Goal: Check status: Check status

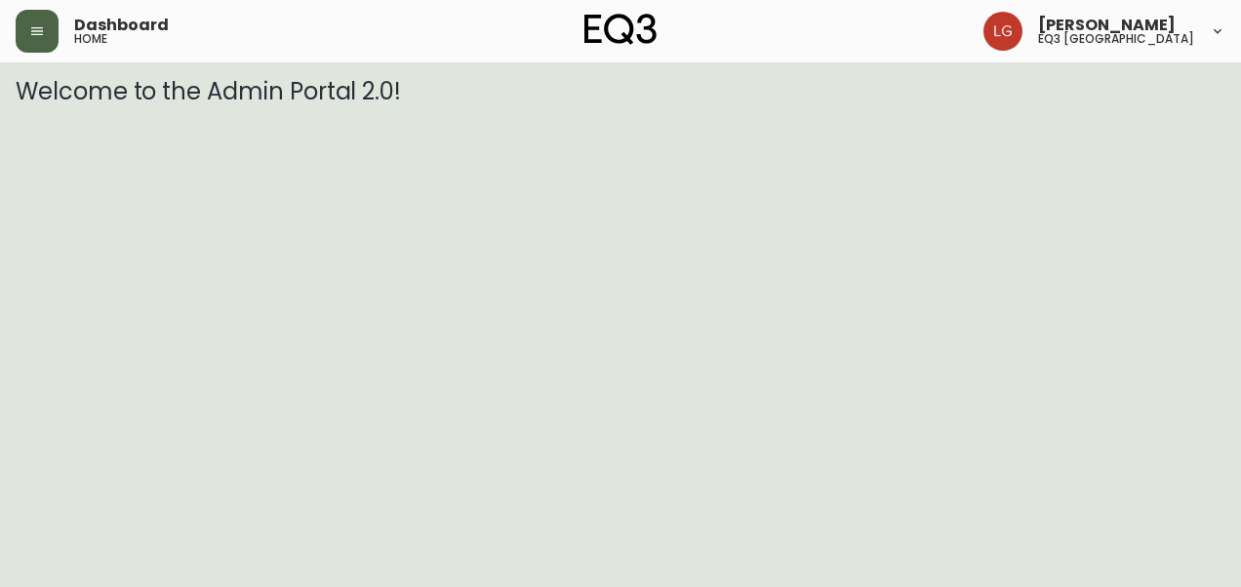
click at [51, 20] on button "button" at bounding box center [37, 31] width 43 height 43
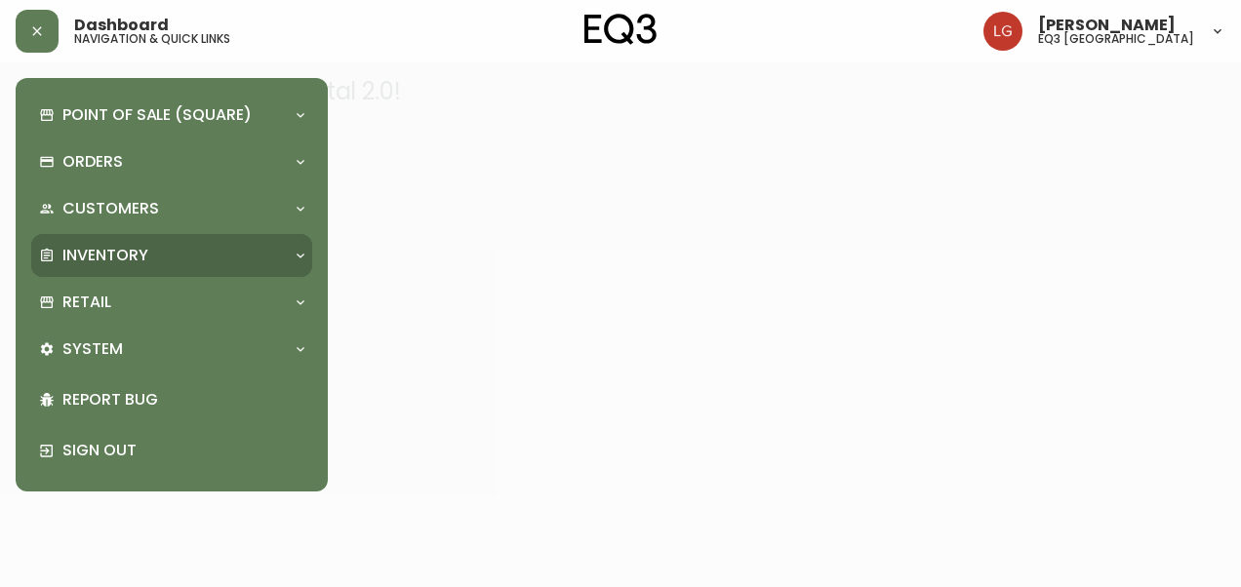
click at [99, 258] on p "Inventory" at bounding box center [105, 255] width 86 height 21
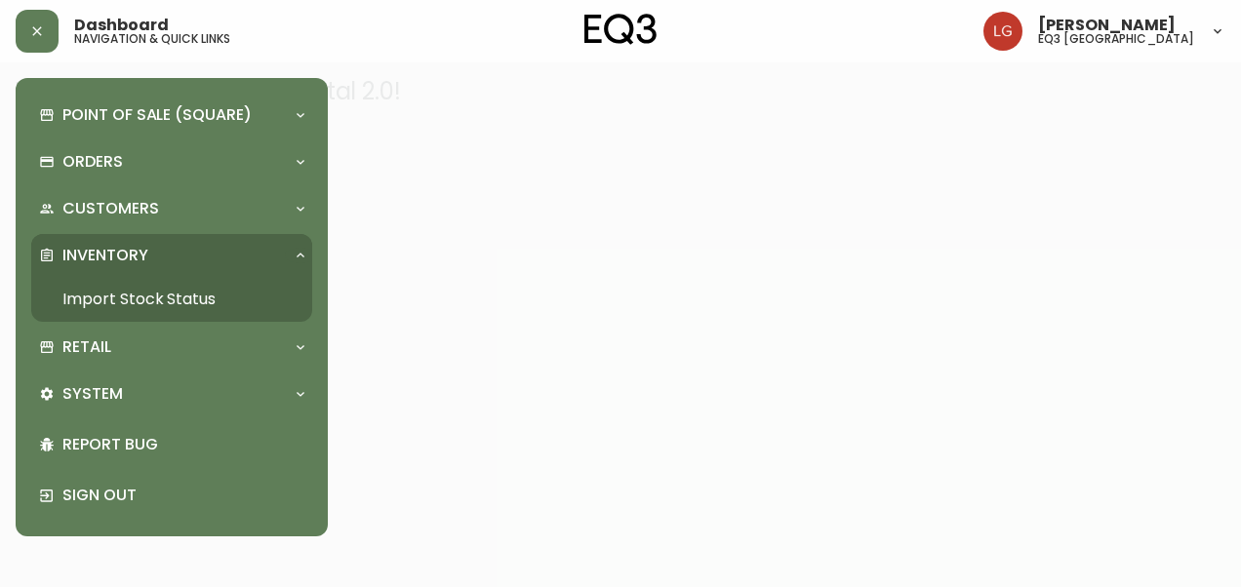
click at [111, 304] on link "Import Stock Status" at bounding box center [171, 299] width 281 height 45
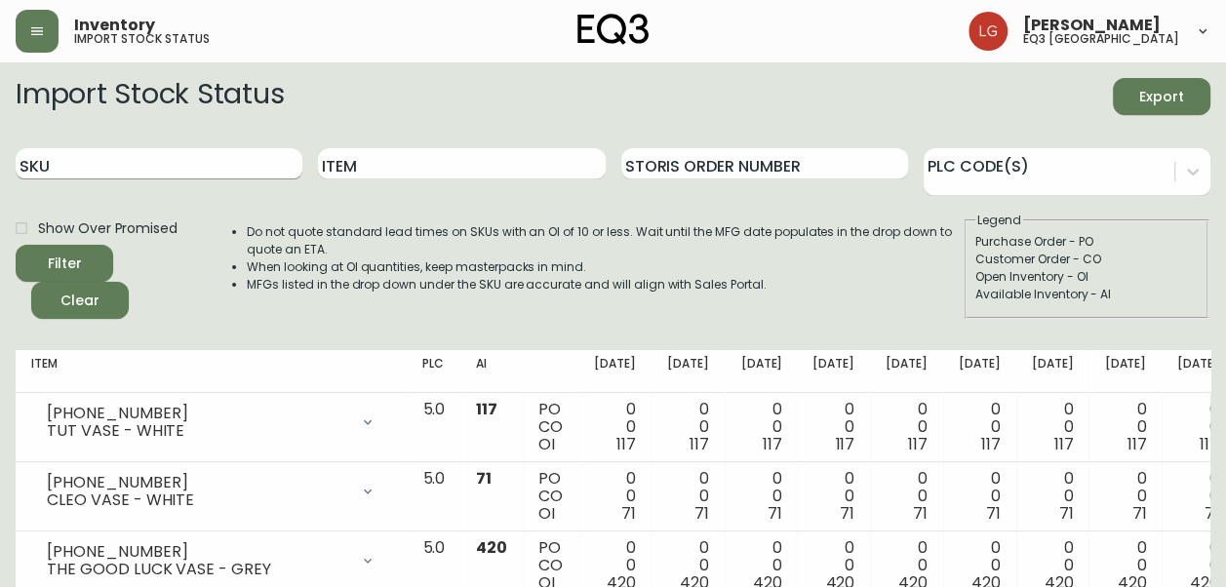
click at [231, 160] on input "SKU" at bounding box center [159, 163] width 287 height 31
paste input "[PHONE_NUMBER]"
type input "[PHONE_NUMBER]"
click at [16, 245] on button "Filter" at bounding box center [65, 263] width 98 height 37
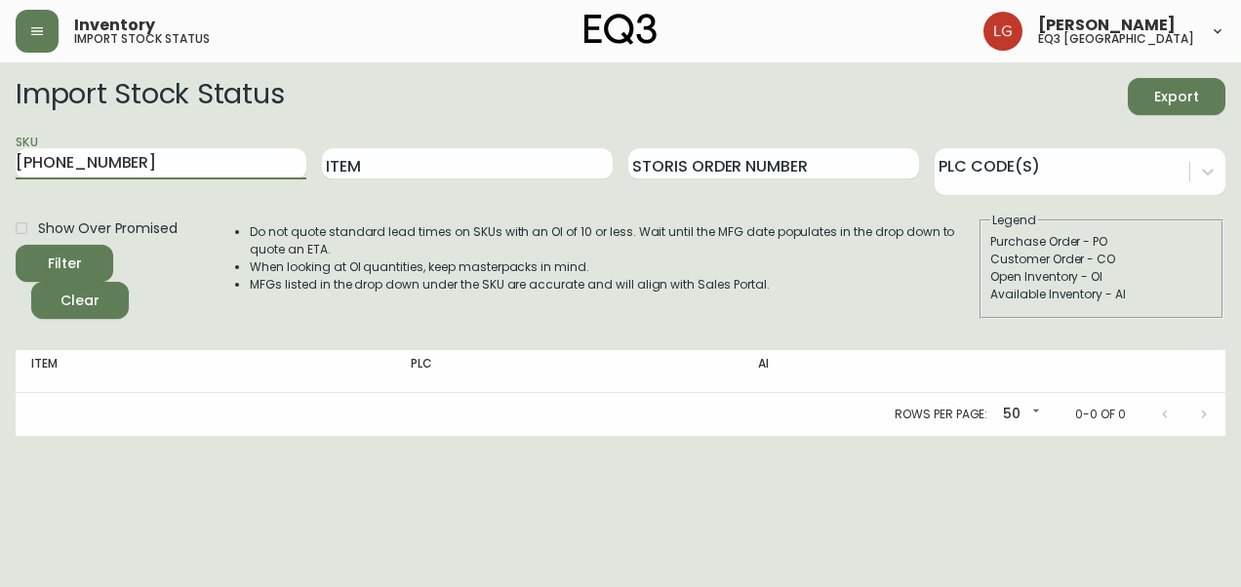
drag, startPoint x: 50, startPoint y: 166, endPoint x: 0, endPoint y: 193, distance: 56.8
click at [0, 193] on html "Inventory import stock status [PERSON_NAME] eq3 [GEOGRAPHIC_DATA] Import Stock …" at bounding box center [620, 218] width 1241 height 436
